Goal: Find specific page/section: Find specific page/section

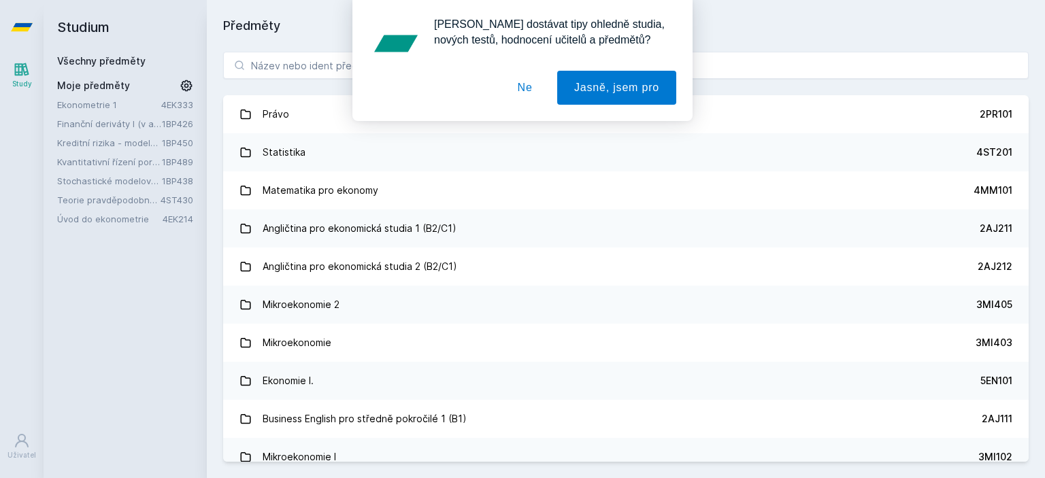
click at [525, 84] on button "Ne" at bounding box center [525, 88] width 49 height 34
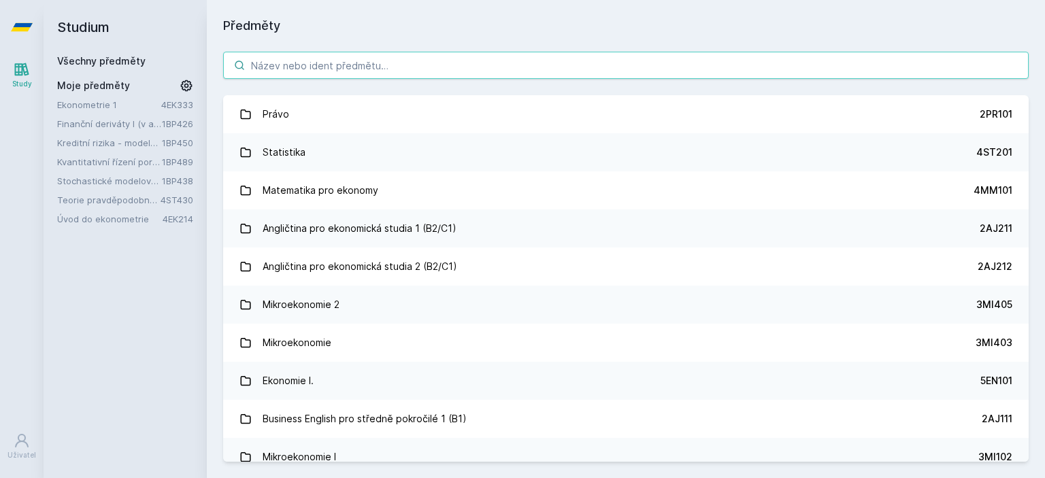
click at [361, 56] on input "search" at bounding box center [626, 65] width 806 height 27
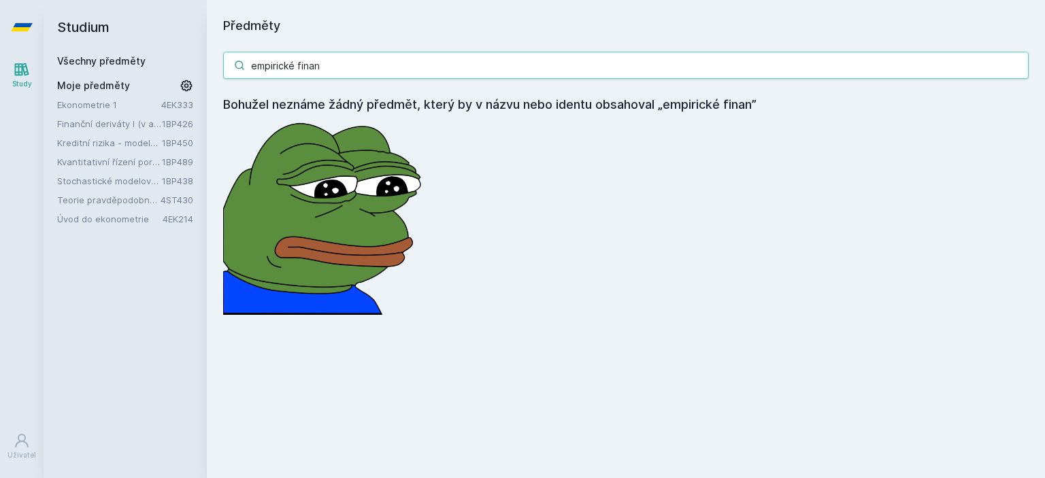
click at [324, 56] on input "empirické finan" at bounding box center [626, 65] width 806 height 27
click at [380, 76] on input "1fp414" at bounding box center [626, 65] width 806 height 27
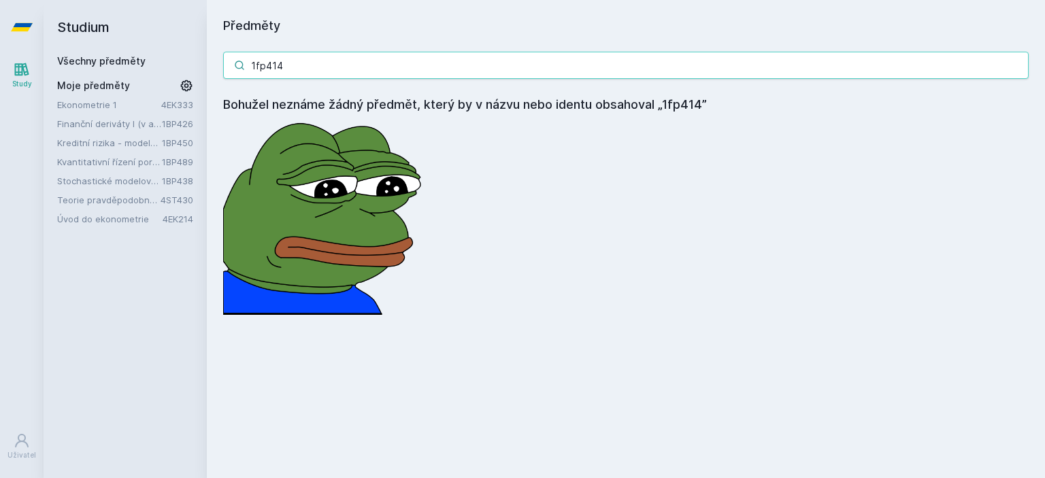
click at [380, 76] on input "1fp414" at bounding box center [626, 65] width 806 height 27
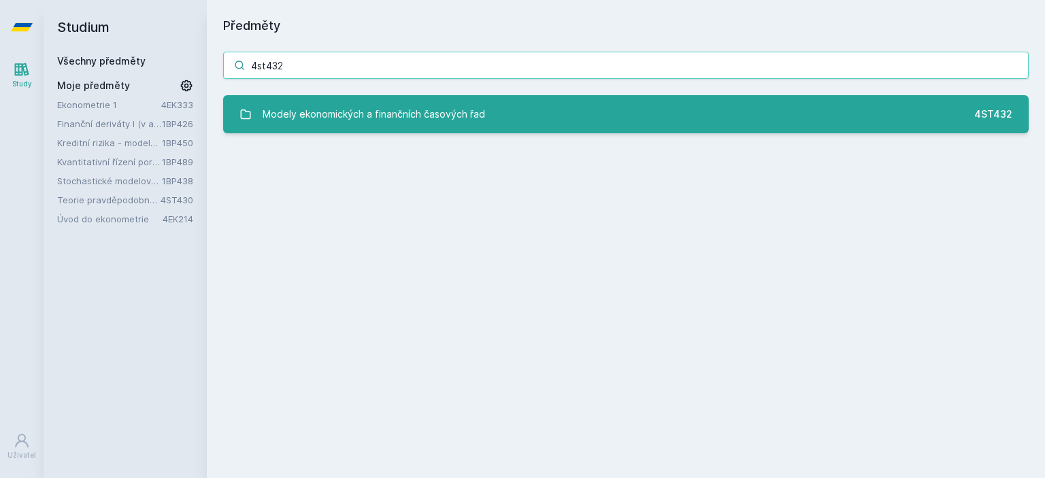
type input "4st432"
click at [408, 108] on div "Modely ekonomických a finančních časových řad" at bounding box center [374, 114] width 222 height 27
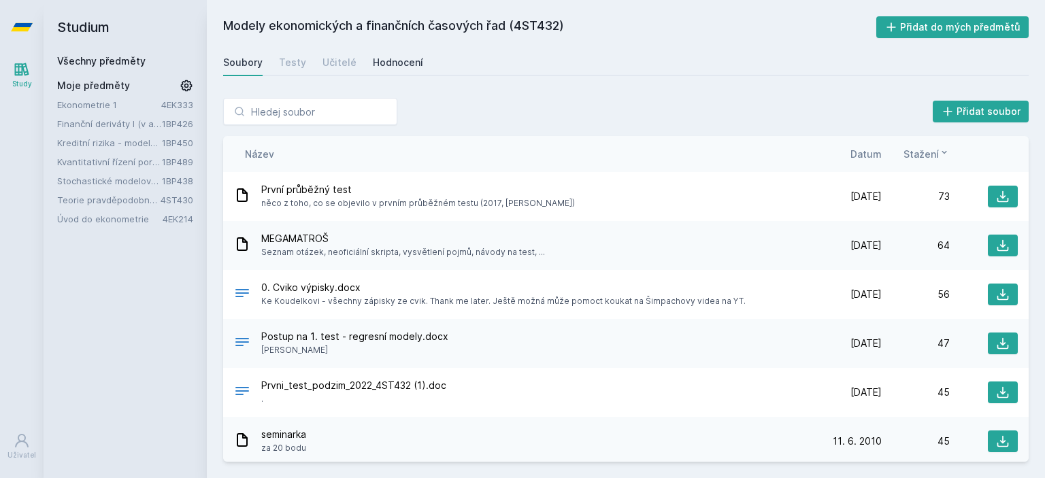
click at [393, 63] on div "Hodnocení" at bounding box center [398, 63] width 50 height 14
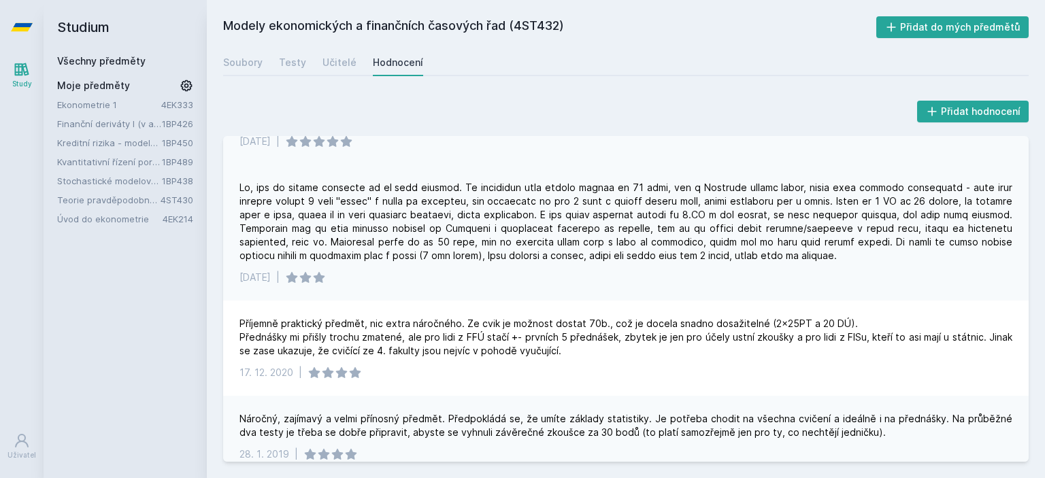
scroll to position [217, 0]
